Goal: Navigation & Orientation: Find specific page/section

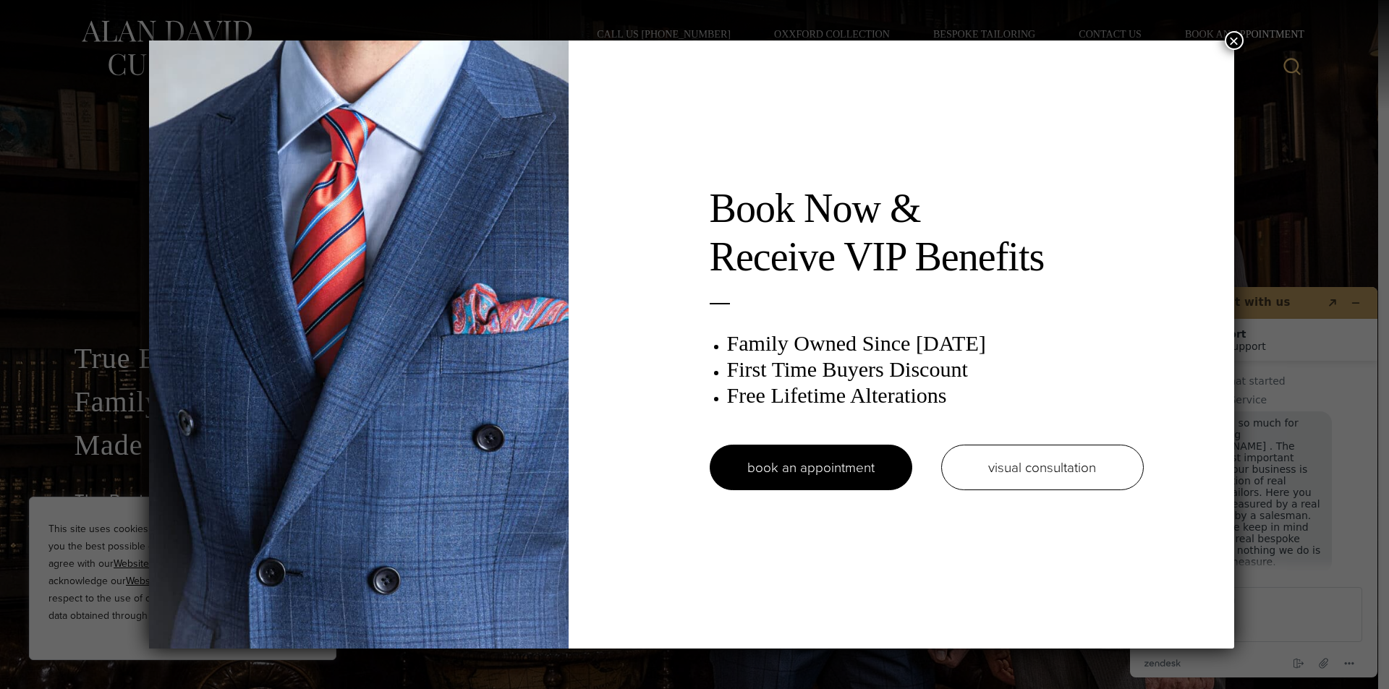
click at [1246, 27] on div "Book Now & Receive VIP Benefits Family Owned Since [DATE] First Time Buyers Dis…" at bounding box center [694, 344] width 1389 height 689
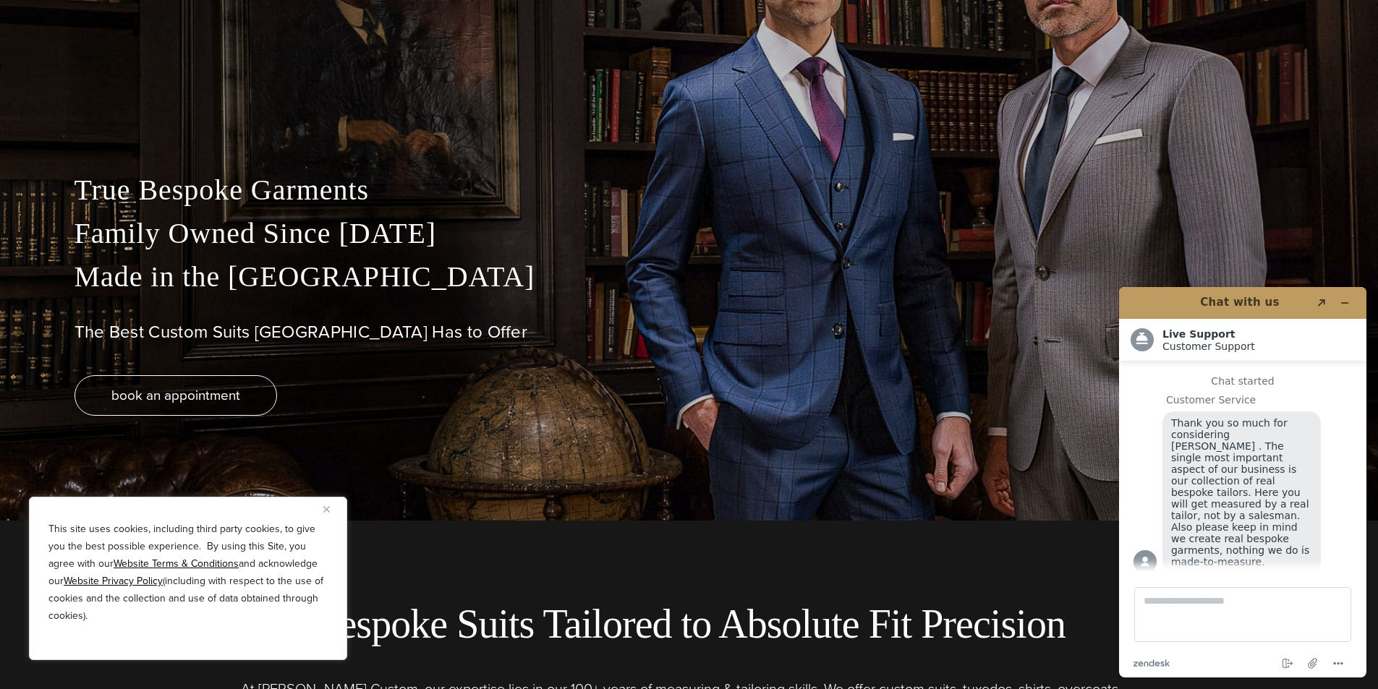
scroll to position [217, 0]
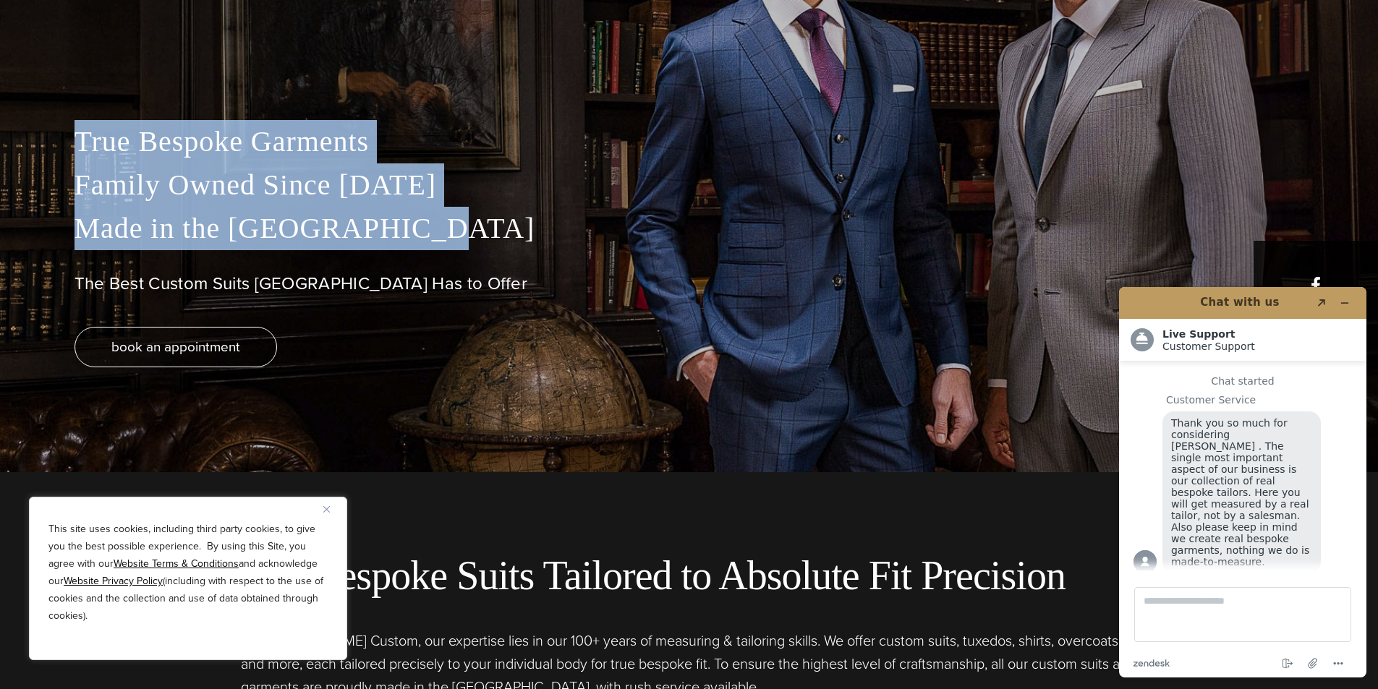
drag, startPoint x: 404, startPoint y: 234, endPoint x: 60, endPoint y: 150, distance: 353.7
click at [60, 150] on div "True Bespoke Garments Family Owned Since [DATE] Made in [GEOGRAPHIC_DATA] The B…" at bounding box center [689, 296] width 1259 height 352
copy p "True Bespoke Garments Family Owned Since [DATE] Made in [GEOGRAPHIC_DATA]"
click at [1262, 255] on div "True Bespoke Garments Family Owned Since [DATE] Made in [GEOGRAPHIC_DATA] The B…" at bounding box center [689, 296] width 1259 height 352
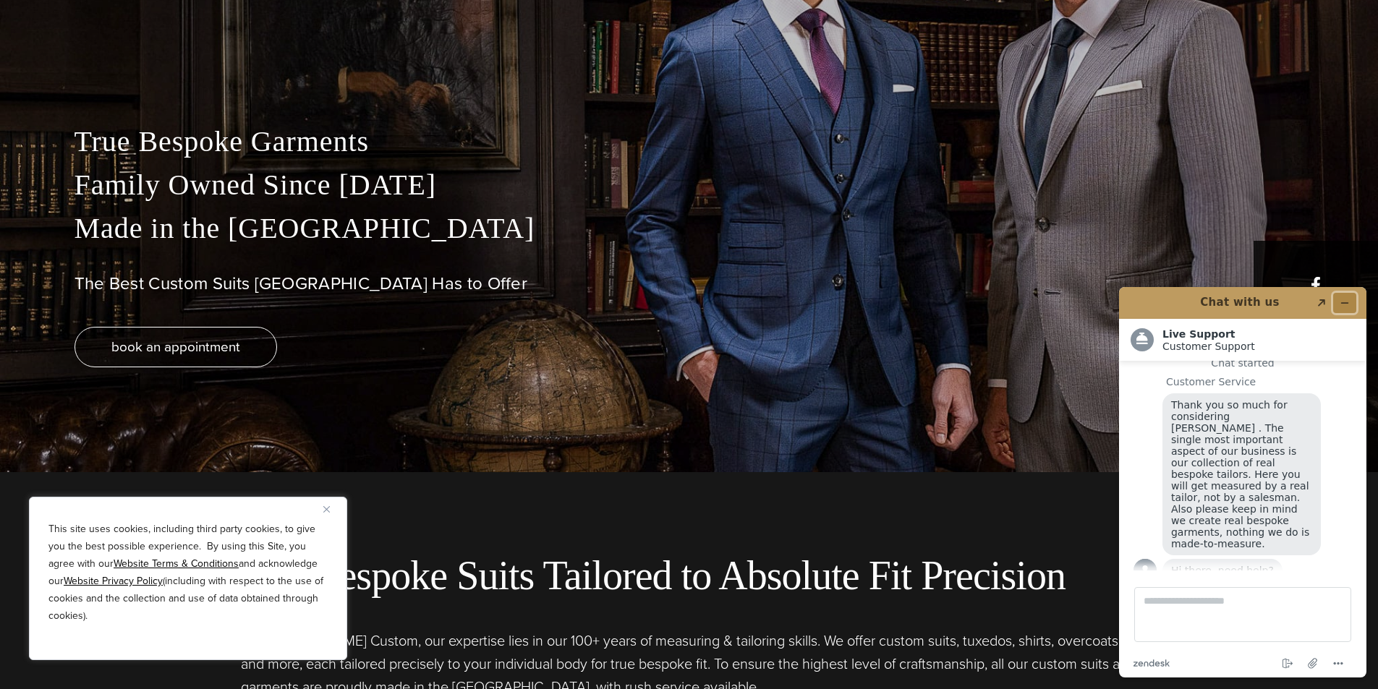
click at [1346, 296] on button "Minimize widget" at bounding box center [1344, 303] width 23 height 20
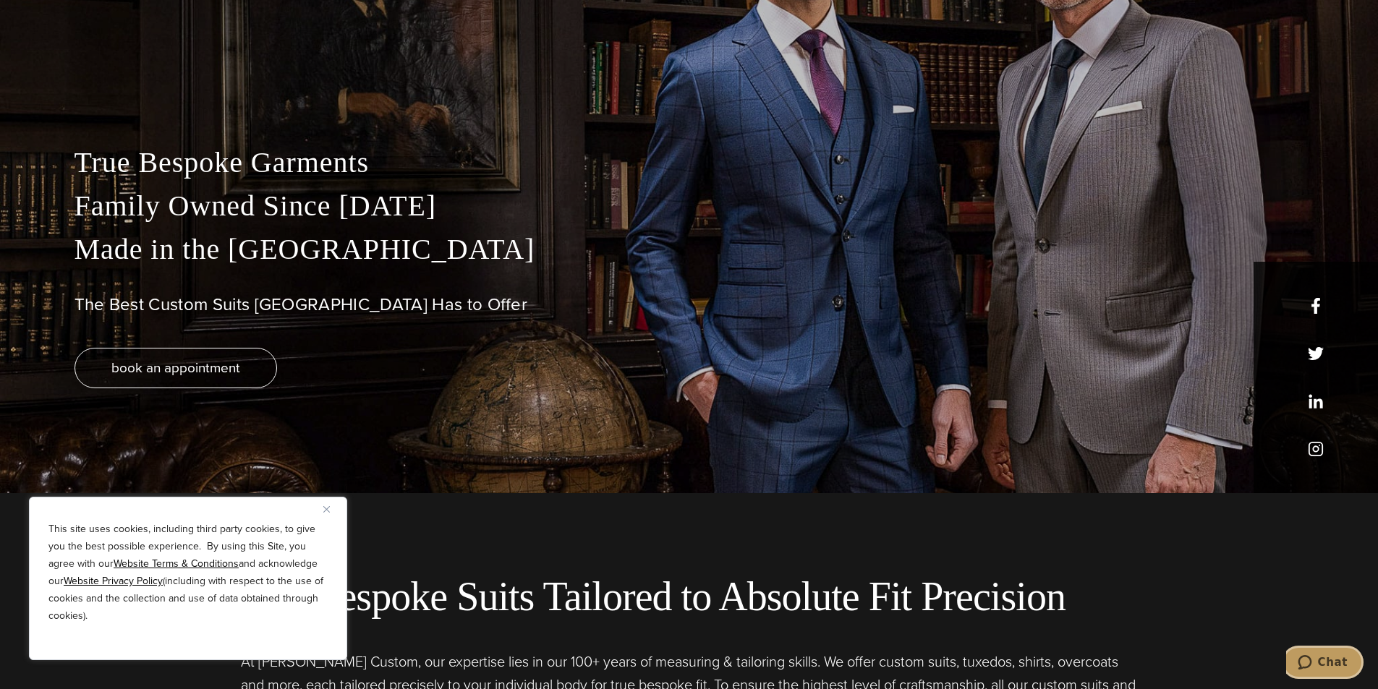
scroll to position [217, 0]
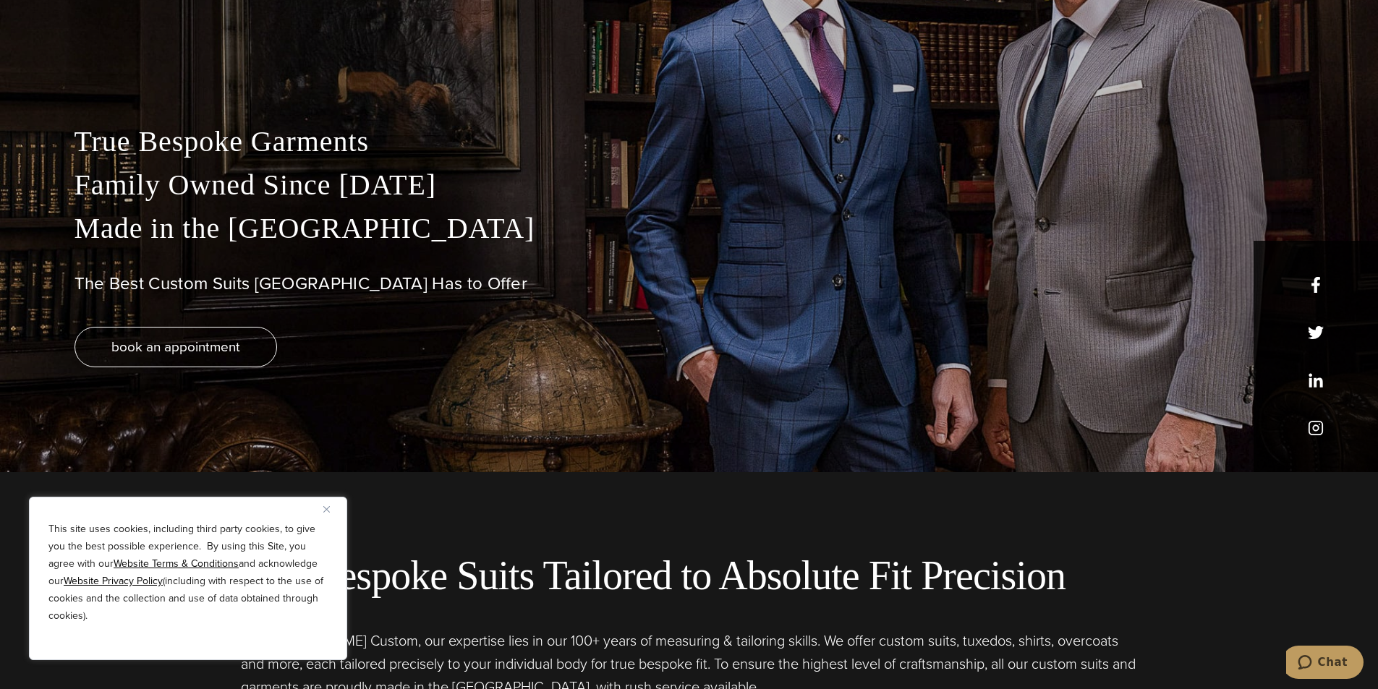
click at [326, 502] on div "This site uses cookies, including third party cookies, to give you the best pos…" at bounding box center [188, 578] width 318 height 163
click at [325, 513] on button "Close" at bounding box center [331, 509] width 17 height 17
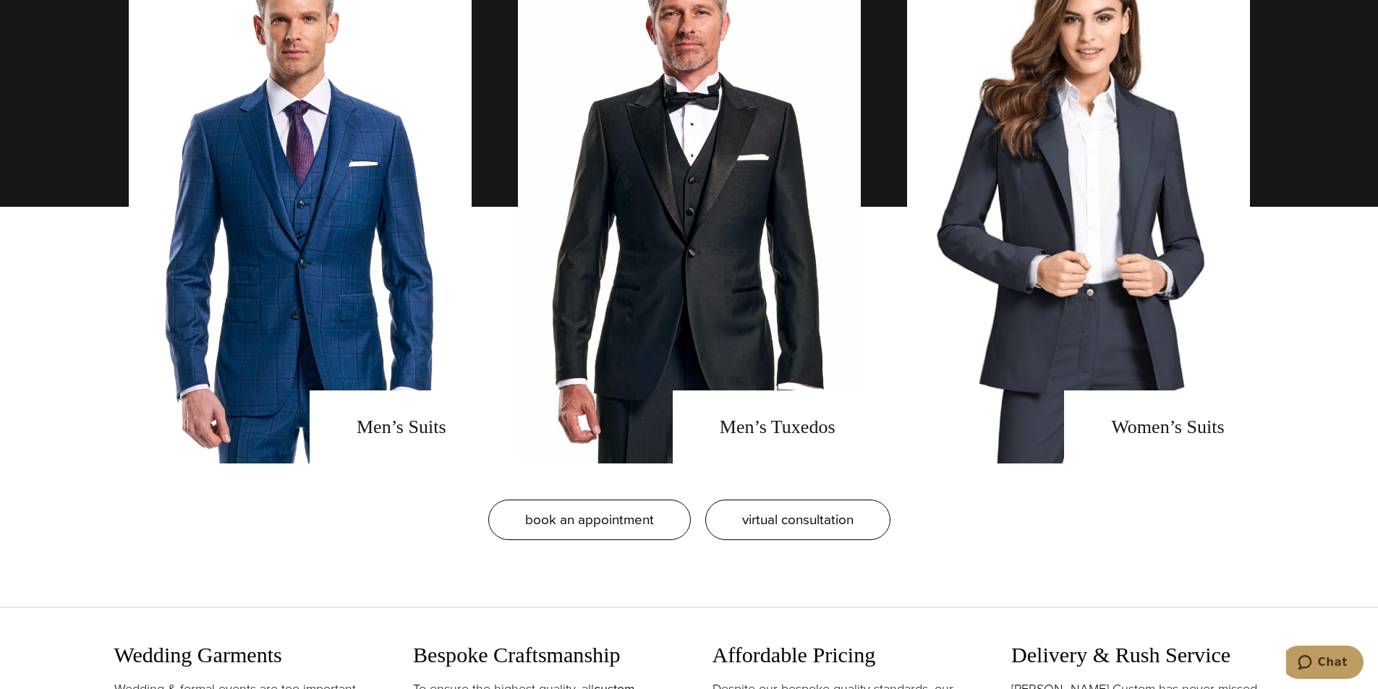
scroll to position [1230, 0]
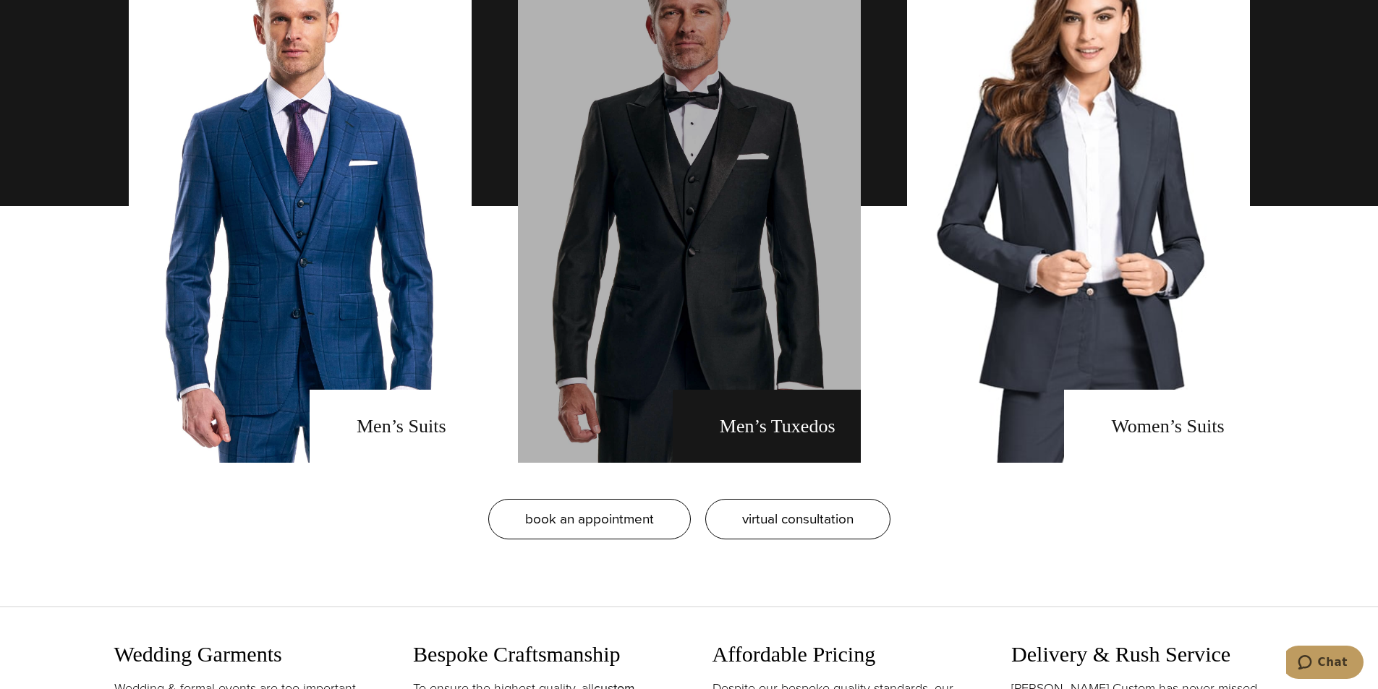
click at [593, 407] on link "men's tuxedos" at bounding box center [689, 206] width 343 height 514
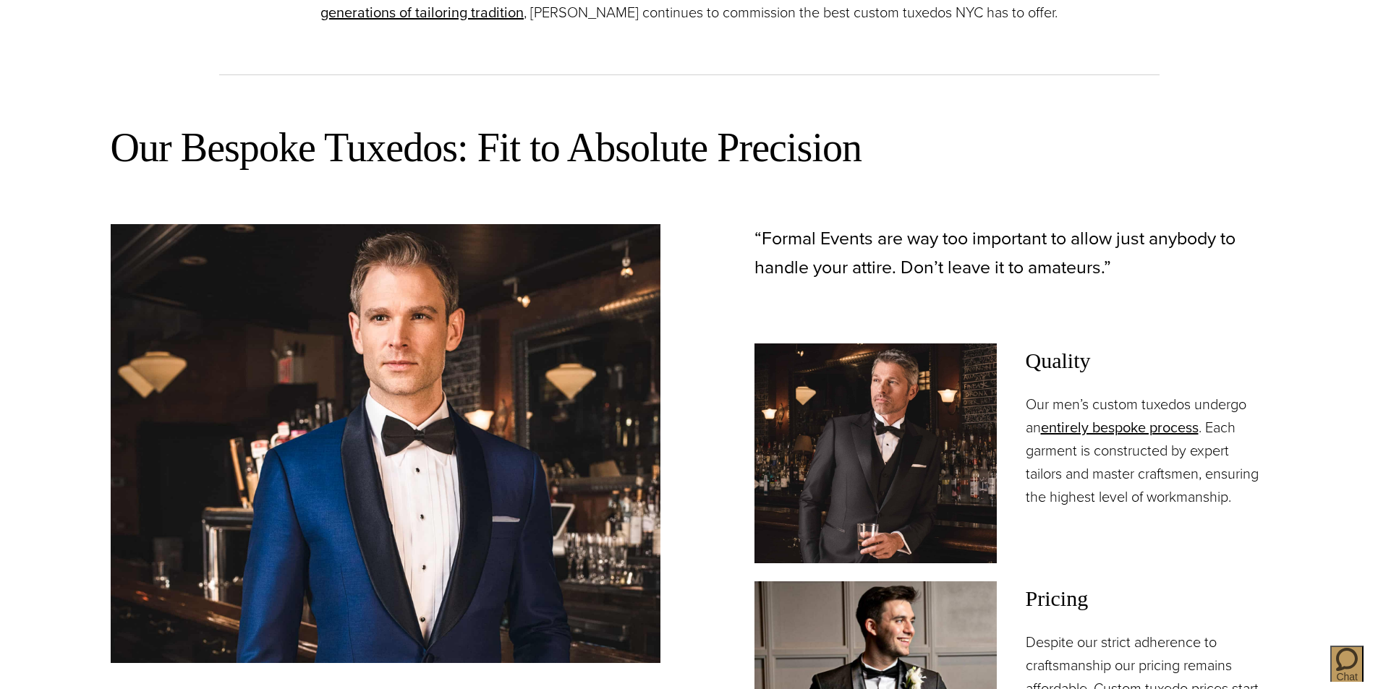
scroll to position [868, 0]
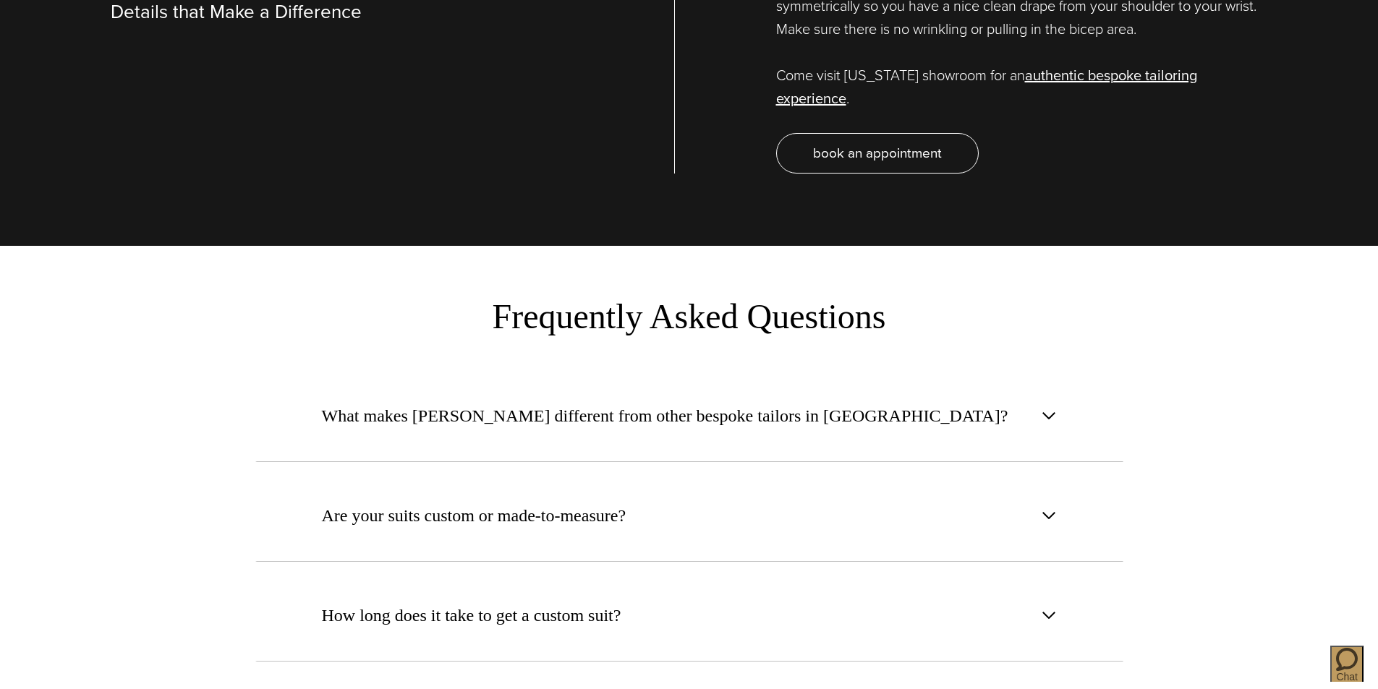
scroll to position [5353, 0]
